Goal: Check status: Check status

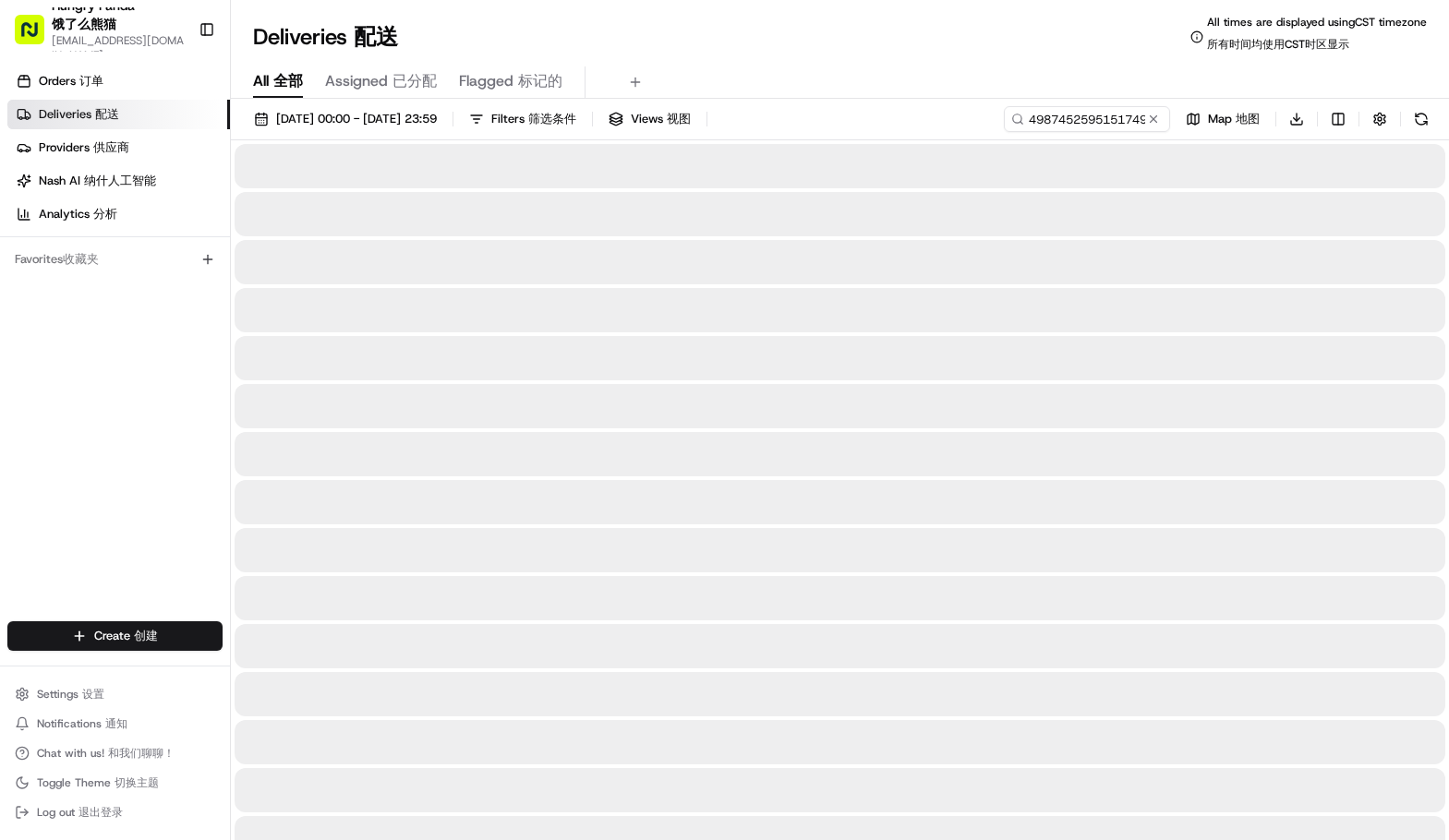
type input "4987452595151749801385"
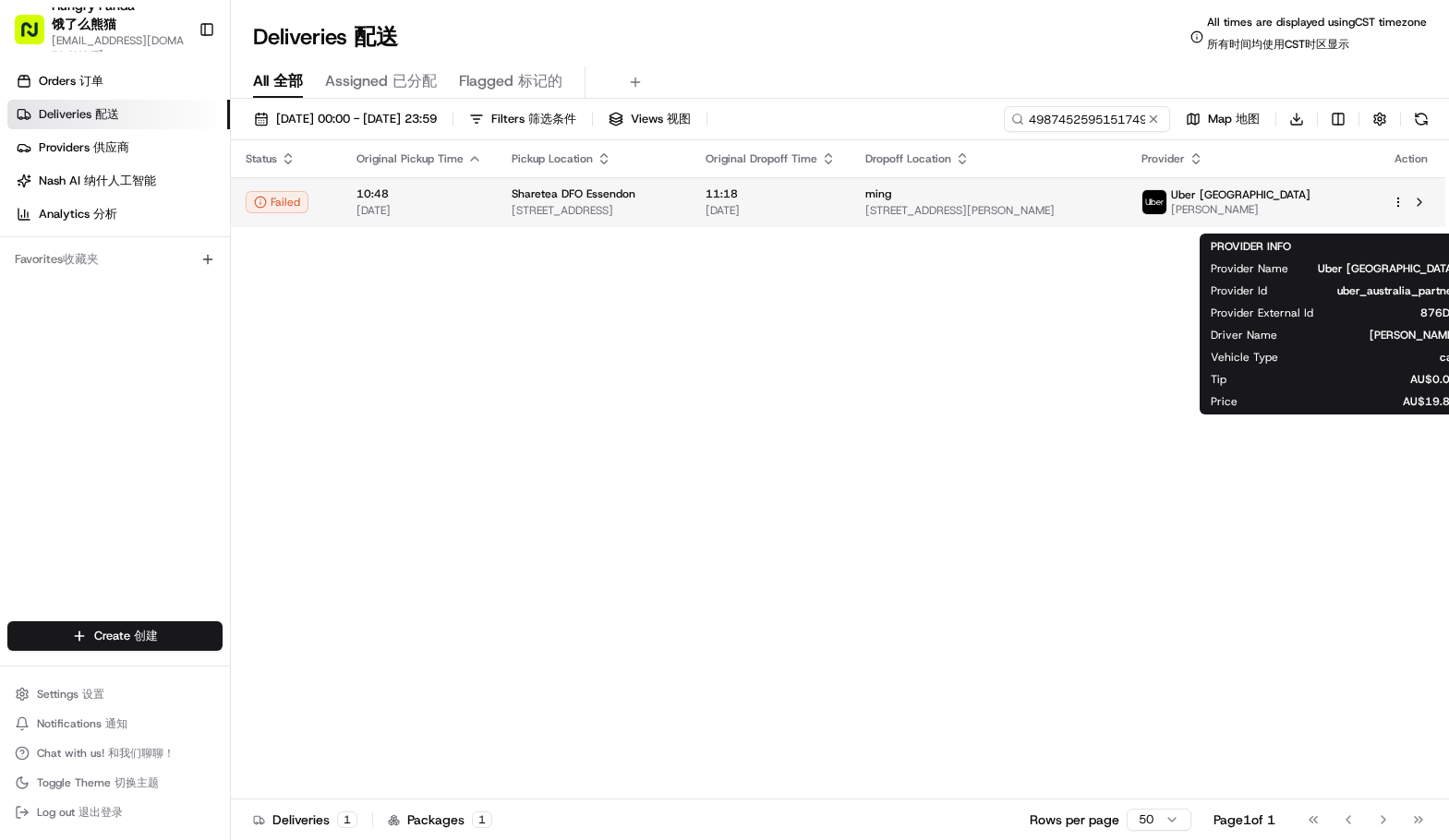
click at [1294, 205] on span "[PERSON_NAME]" at bounding box center [1241, 209] width 140 height 14
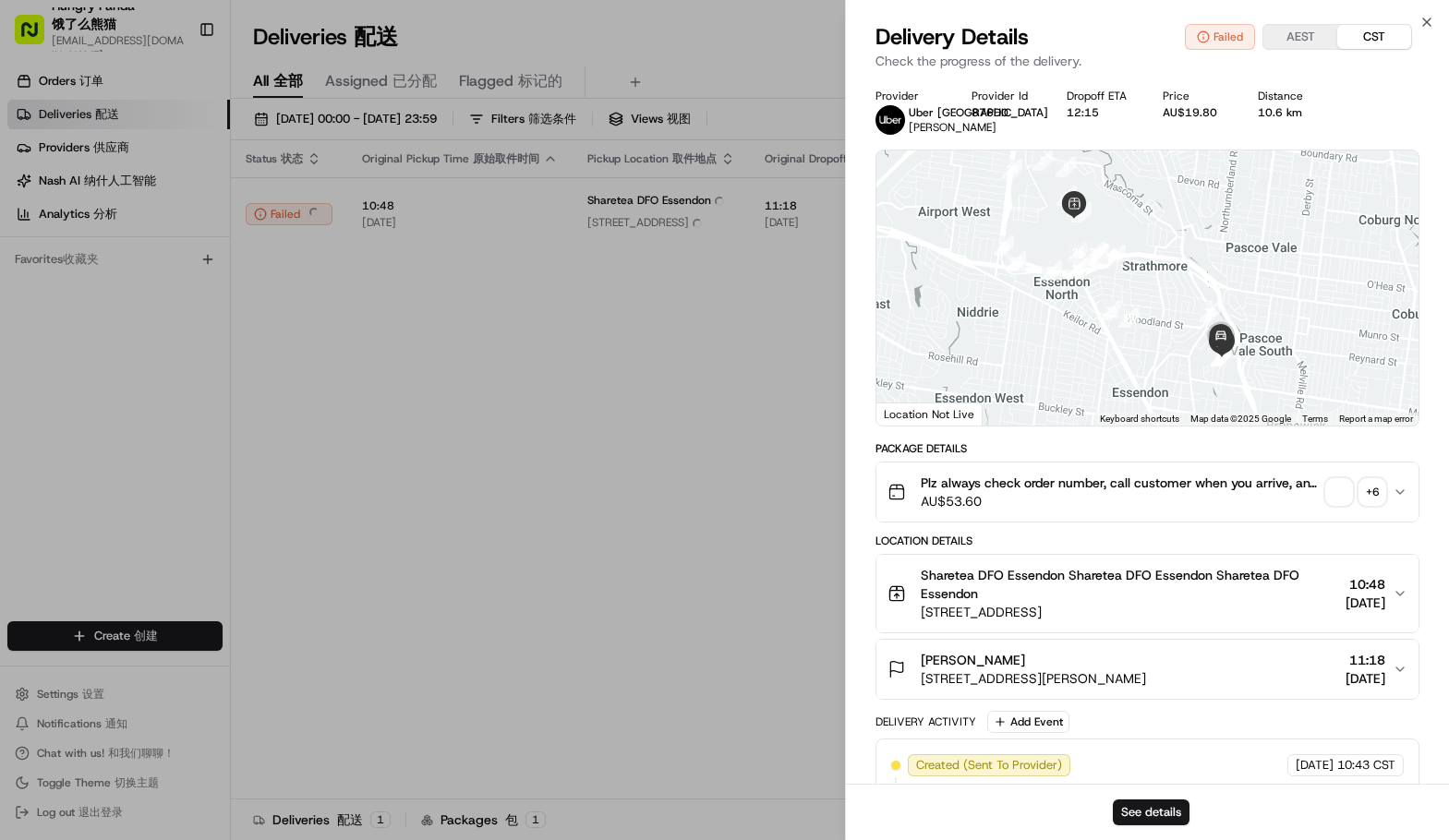
click at [1363, 506] on div "+ 6" at bounding box center [1373, 492] width 26 height 26
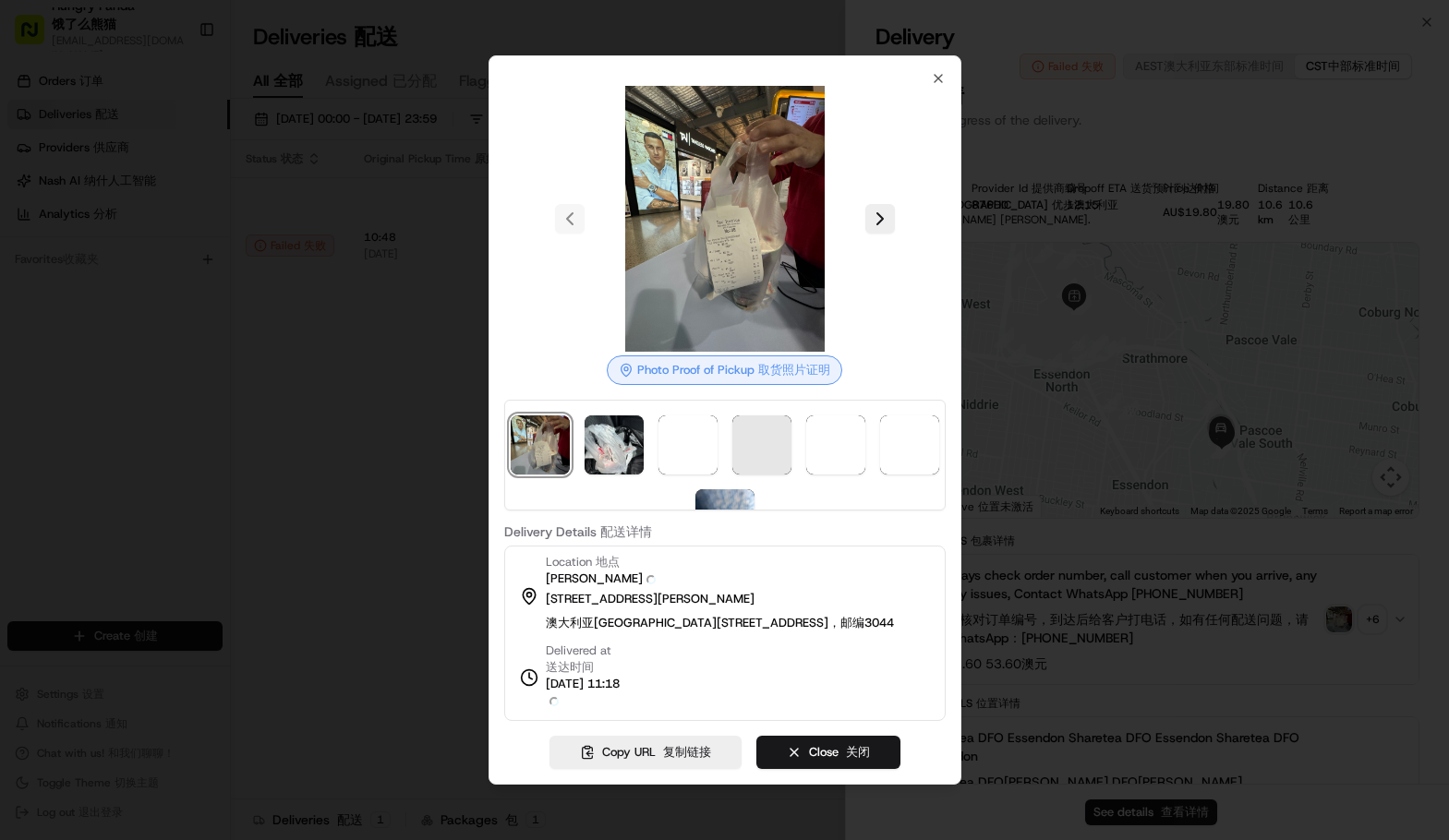
scroll to position [54, 0]
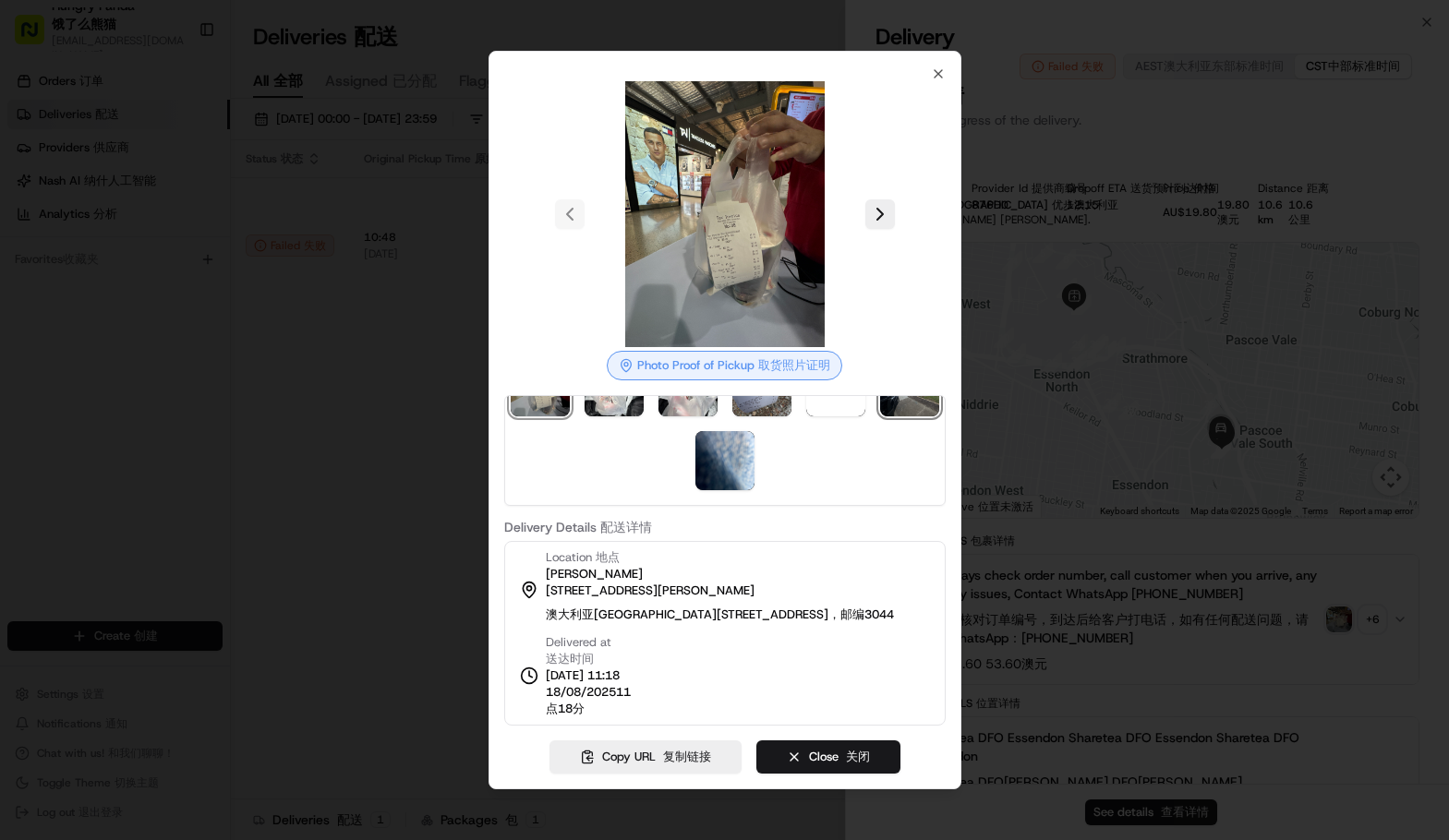
click at [880, 417] on img at bounding box center [910, 387] width 59 height 59
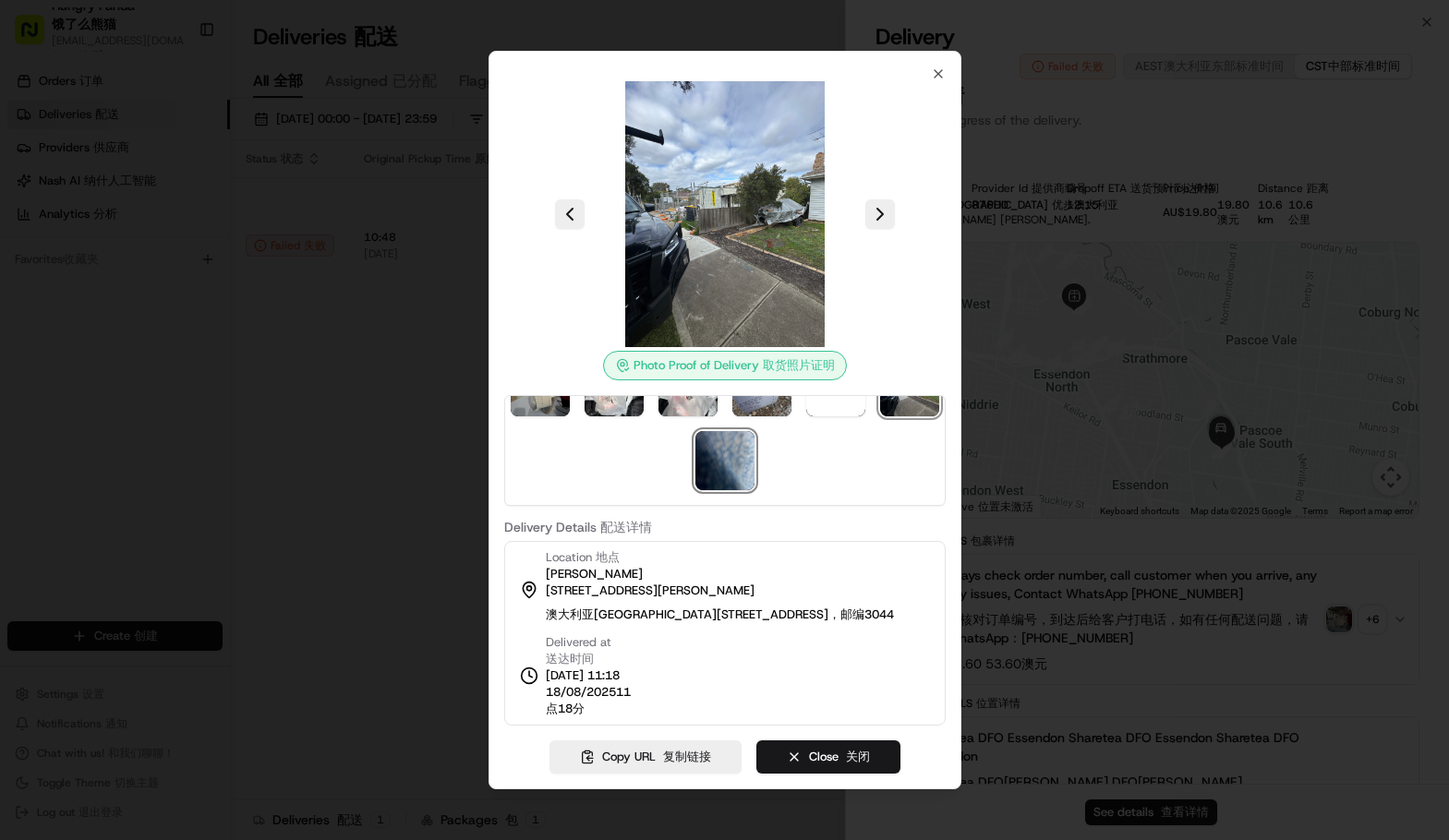
click at [736, 457] on img at bounding box center [725, 461] width 59 height 59
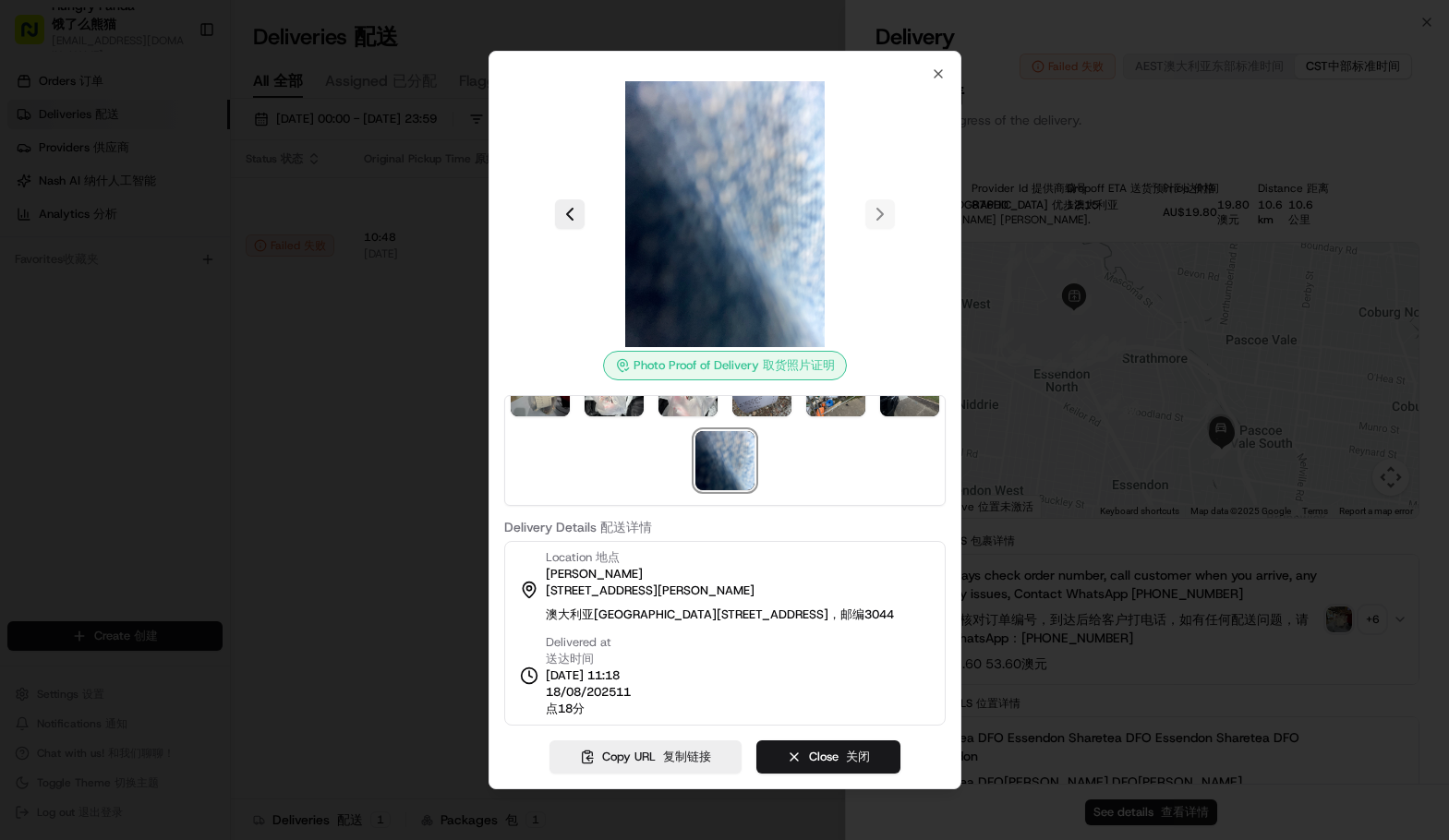
scroll to position [0, 0]
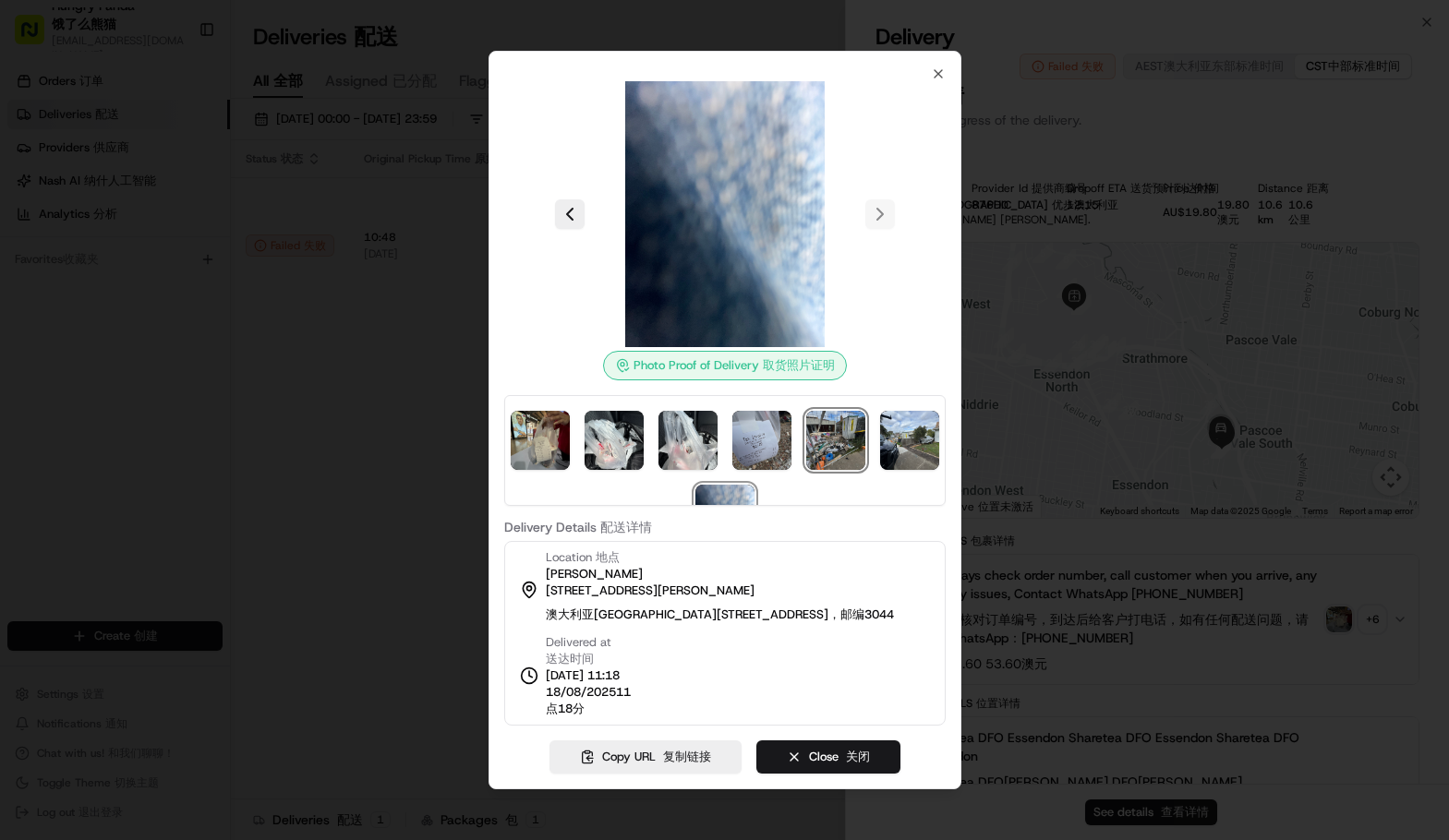
click at [854, 446] on img at bounding box center [836, 441] width 59 height 59
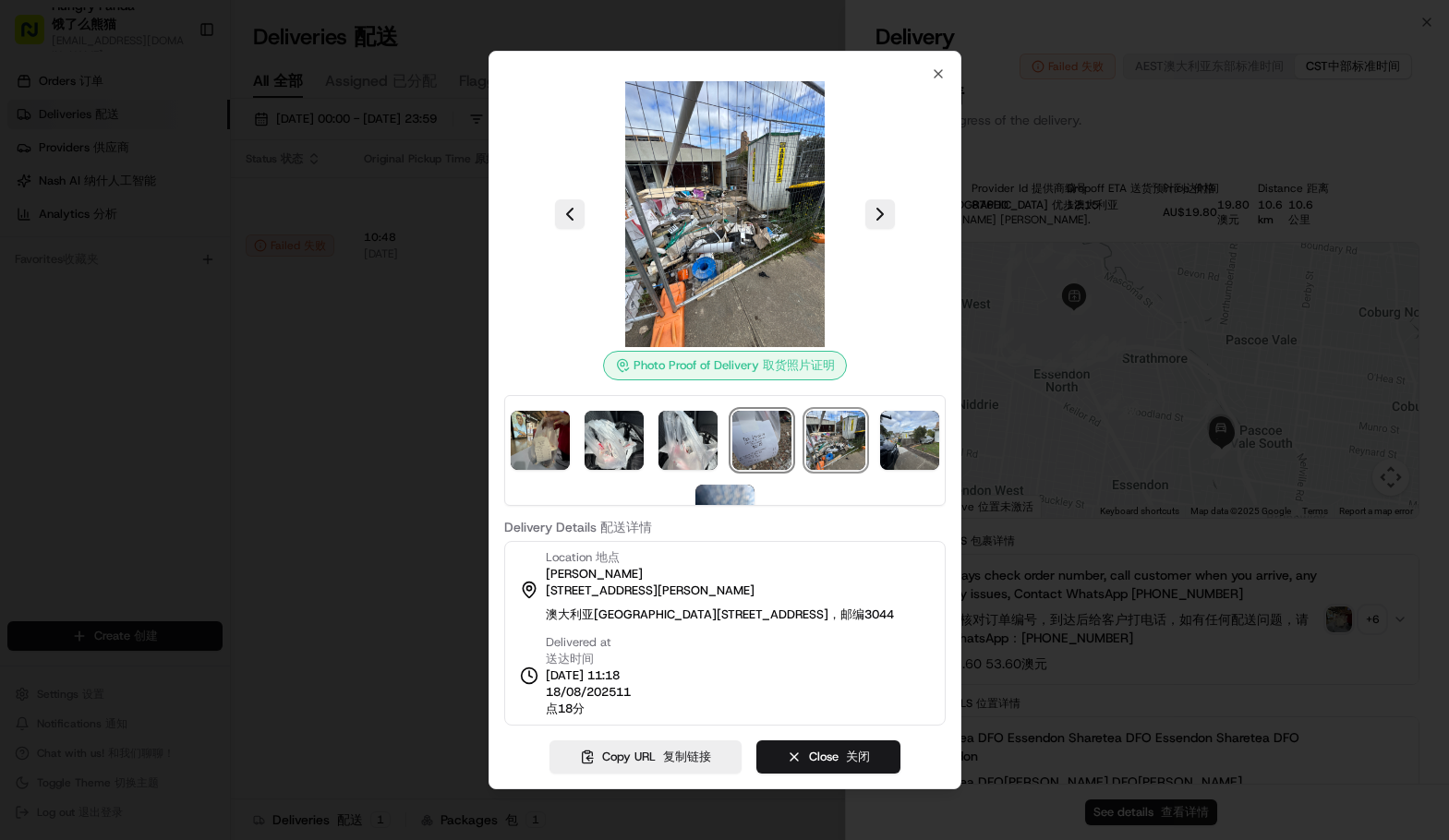
click at [791, 432] on img at bounding box center [762, 441] width 59 height 59
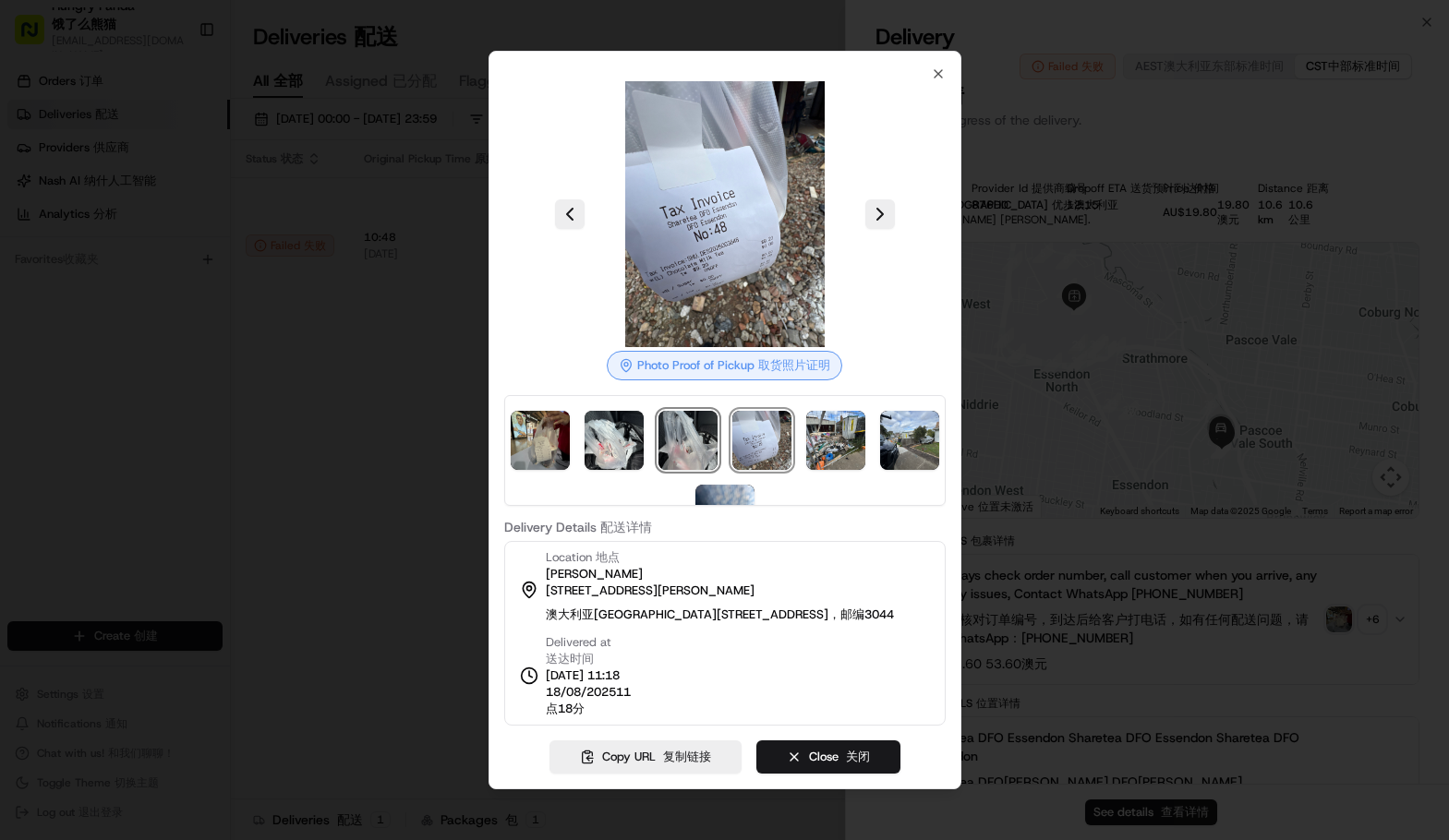
click at [718, 427] on img at bounding box center [688, 441] width 59 height 59
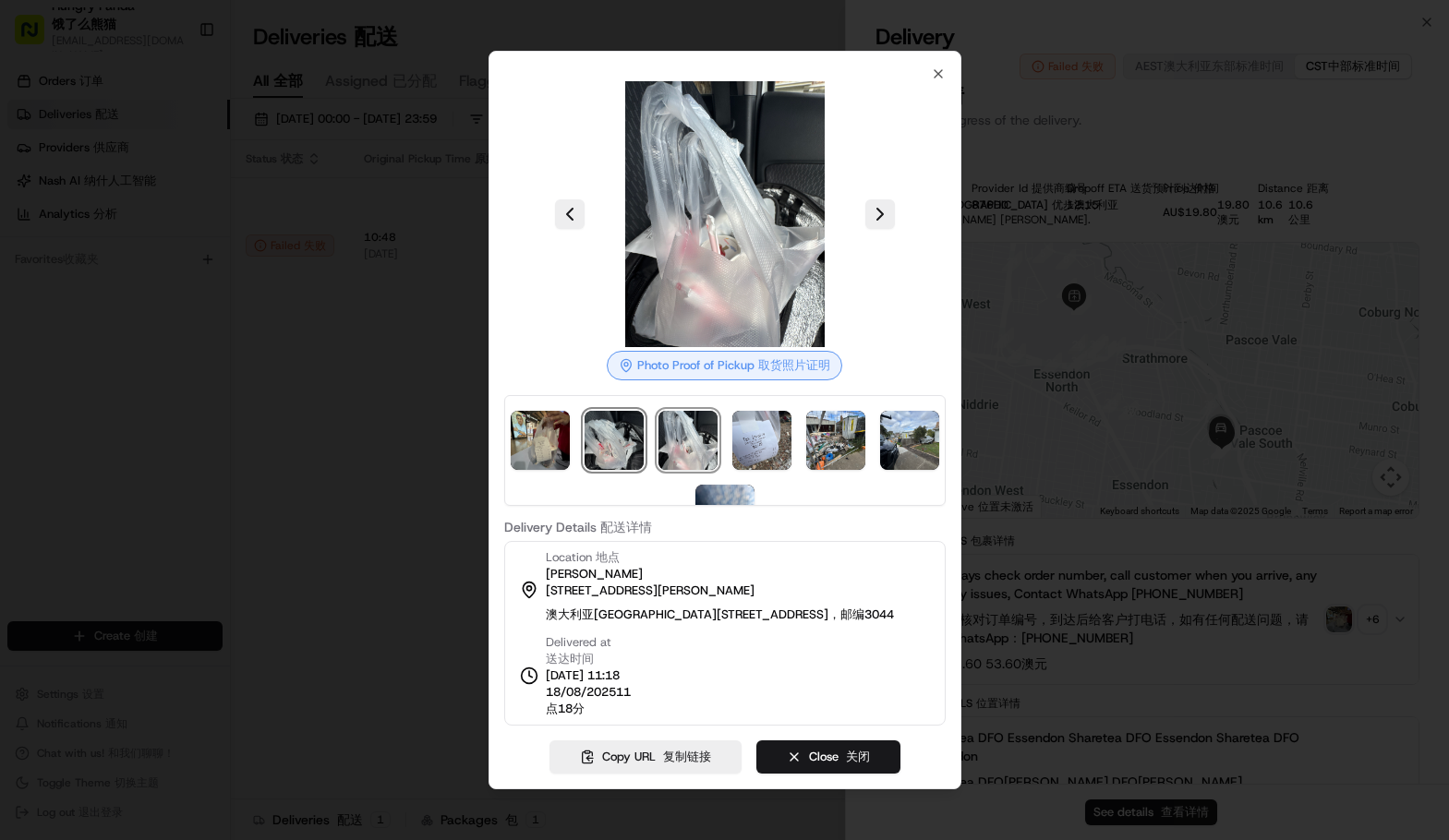
click at [644, 431] on img at bounding box center [615, 441] width 59 height 59
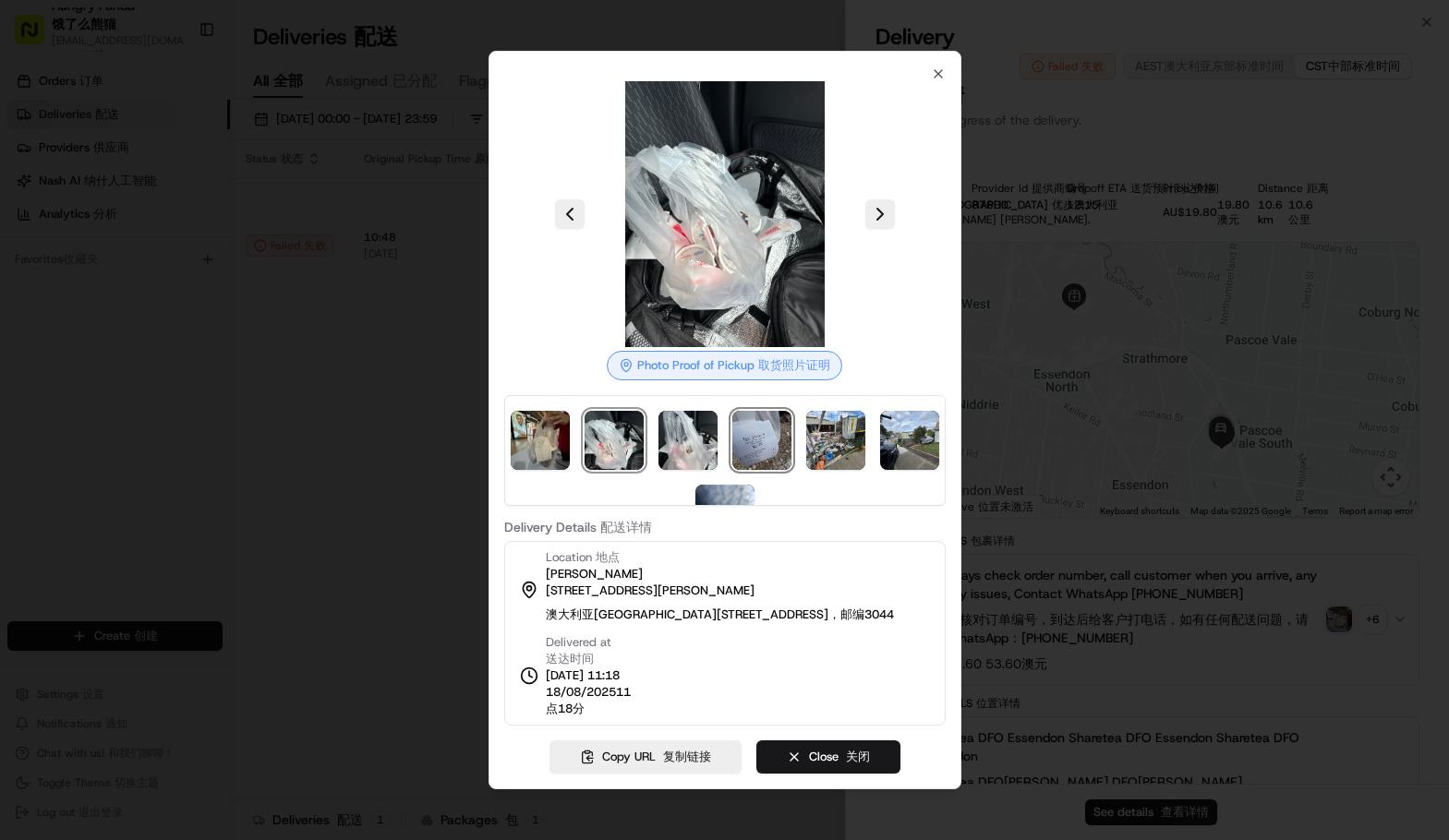
click at [770, 427] on img at bounding box center [762, 441] width 59 height 59
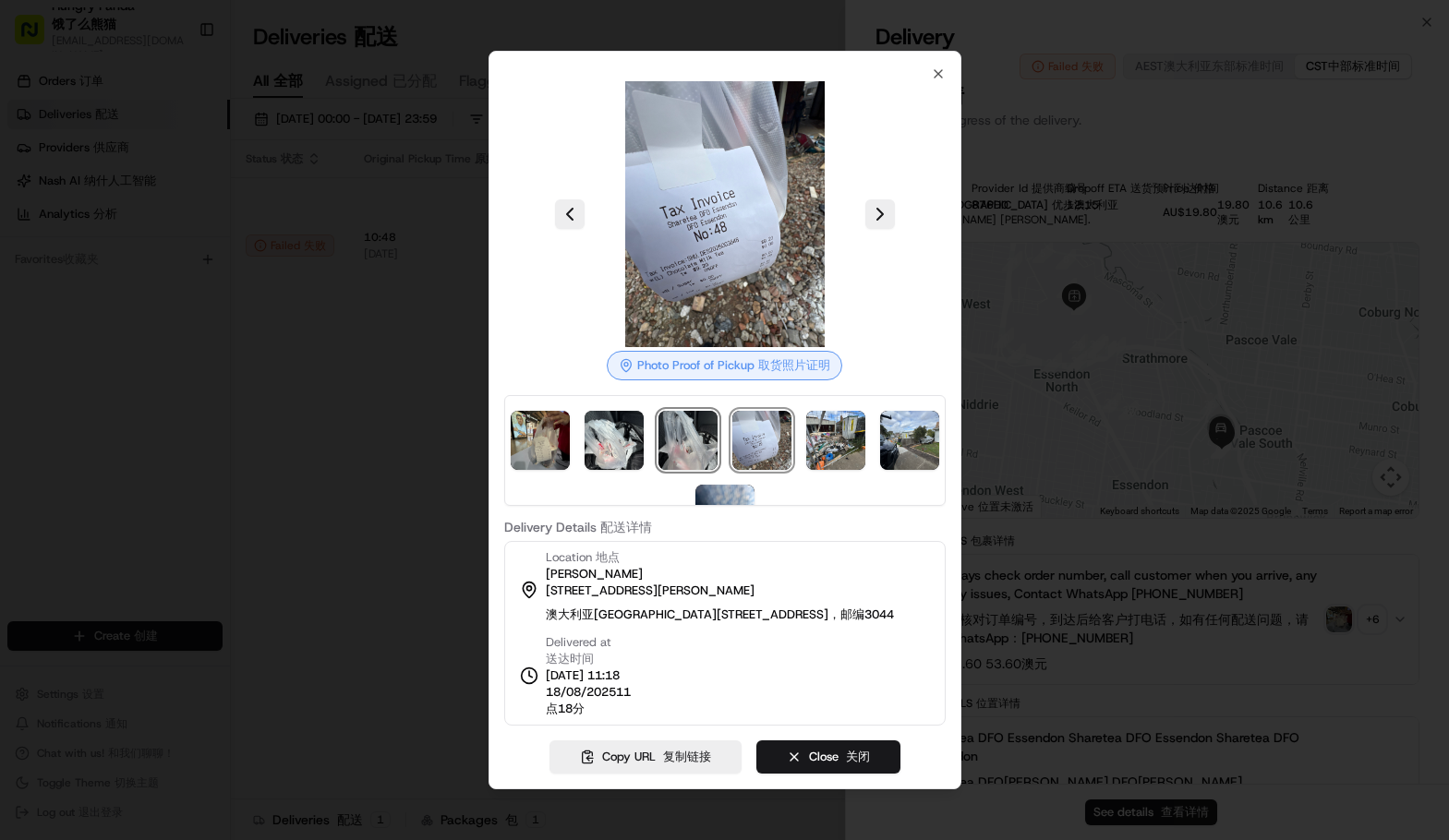
click at [718, 436] on img at bounding box center [688, 441] width 59 height 59
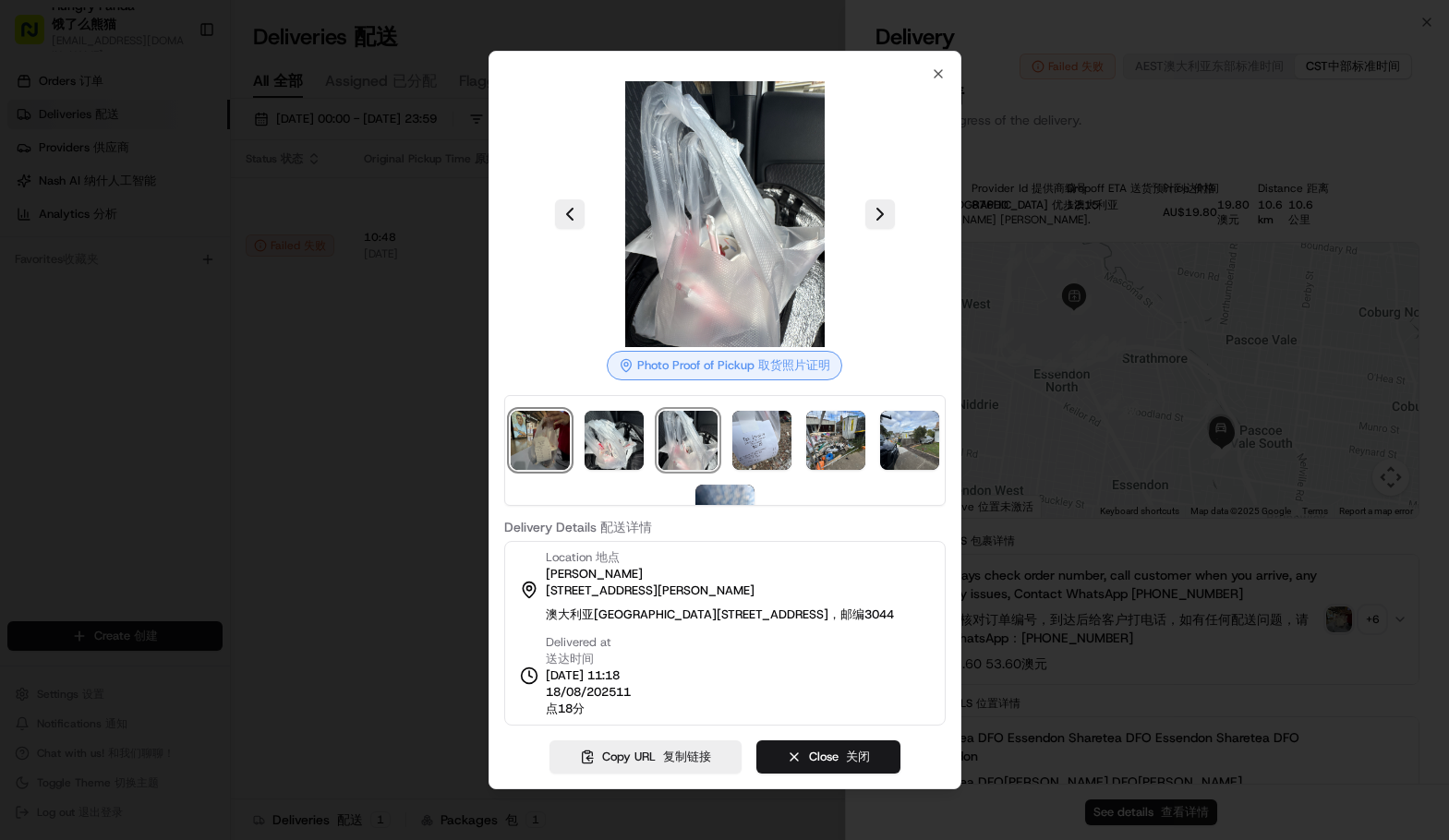
click at [559, 429] on img at bounding box center [540, 441] width 59 height 59
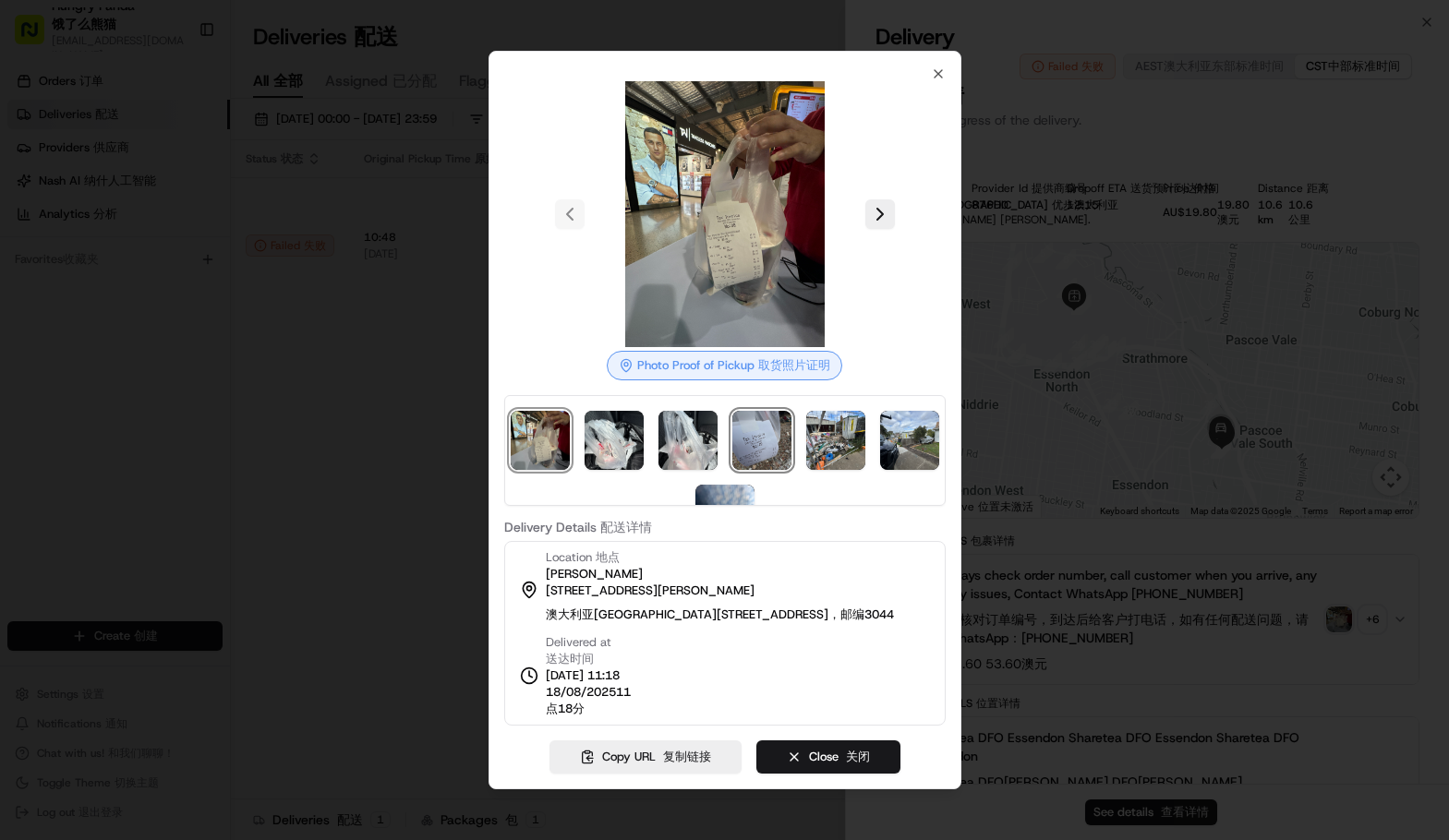
click at [779, 433] on img at bounding box center [762, 441] width 59 height 59
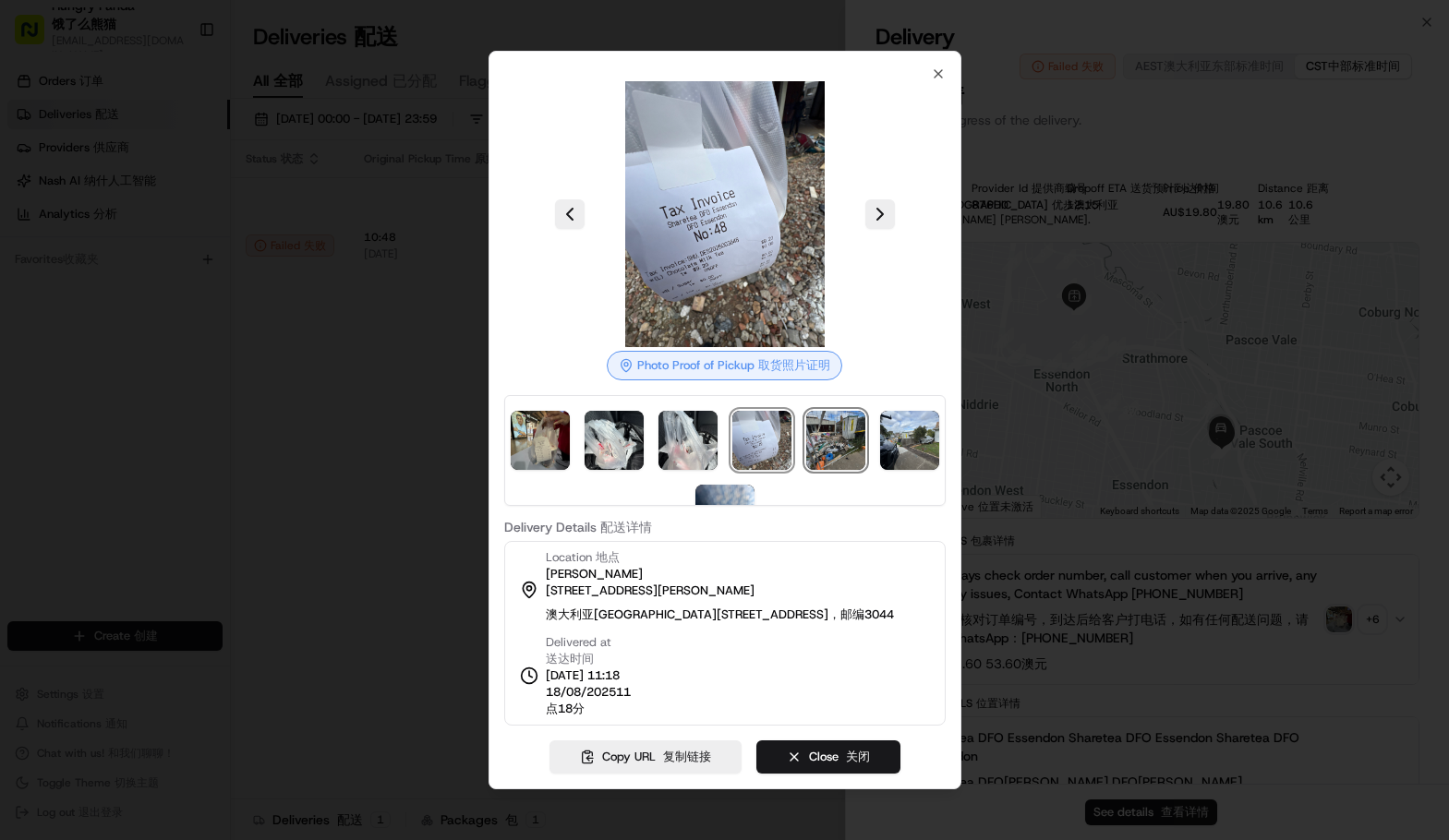
click at [866, 434] on img at bounding box center [836, 441] width 59 height 59
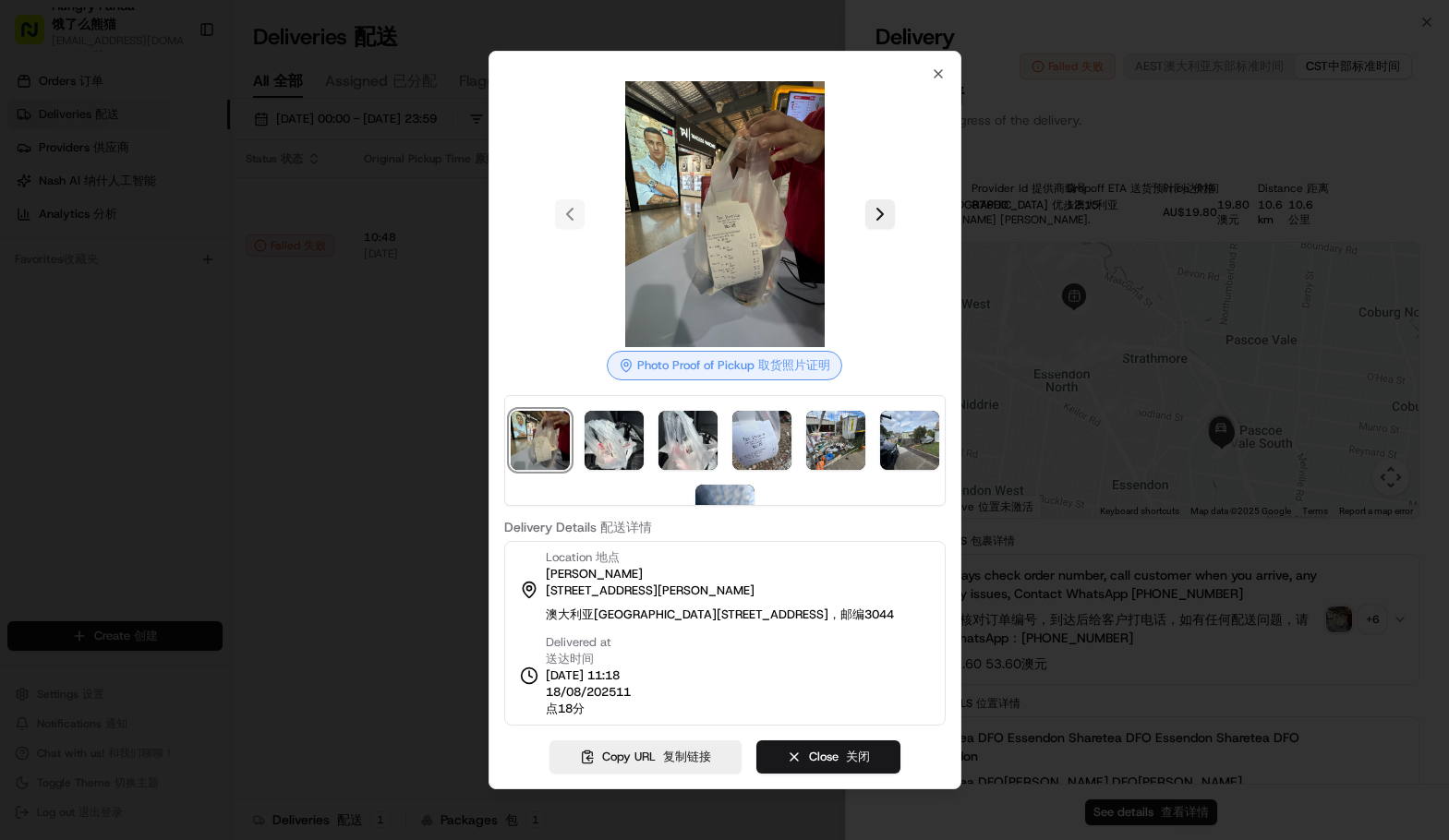
click at [1141, 354] on div at bounding box center [724, 420] width 1449 height 840
